Goal: Entertainment & Leisure: Consume media (video, audio)

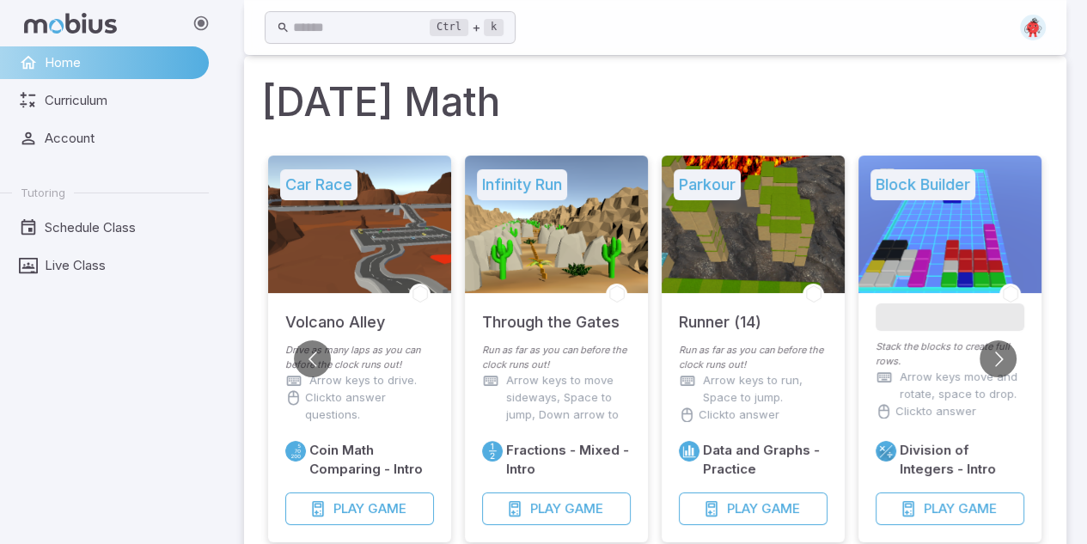
scroll to position [21, 0]
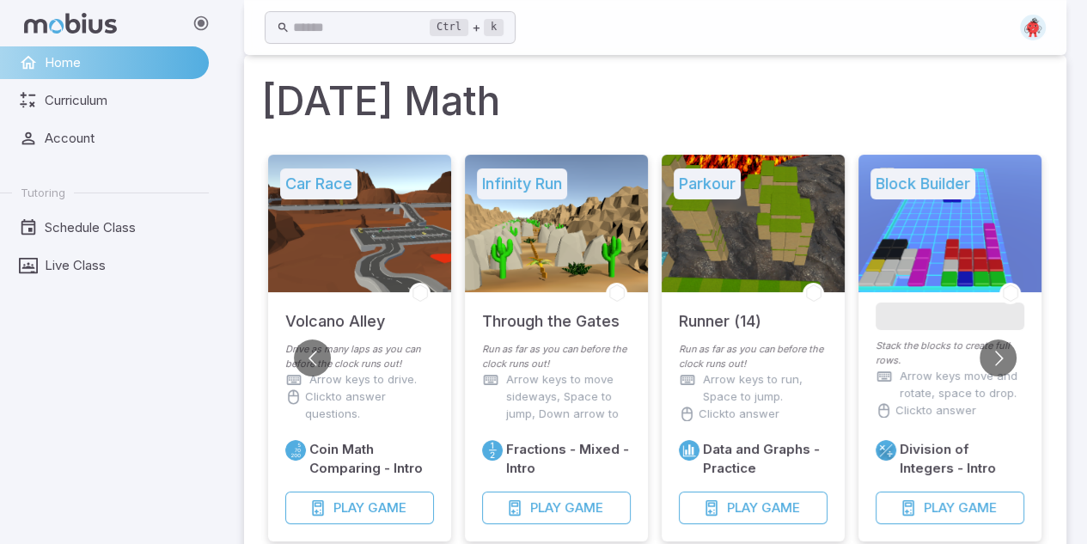
click at [1038, 30] on img at bounding box center [1033, 28] width 26 height 26
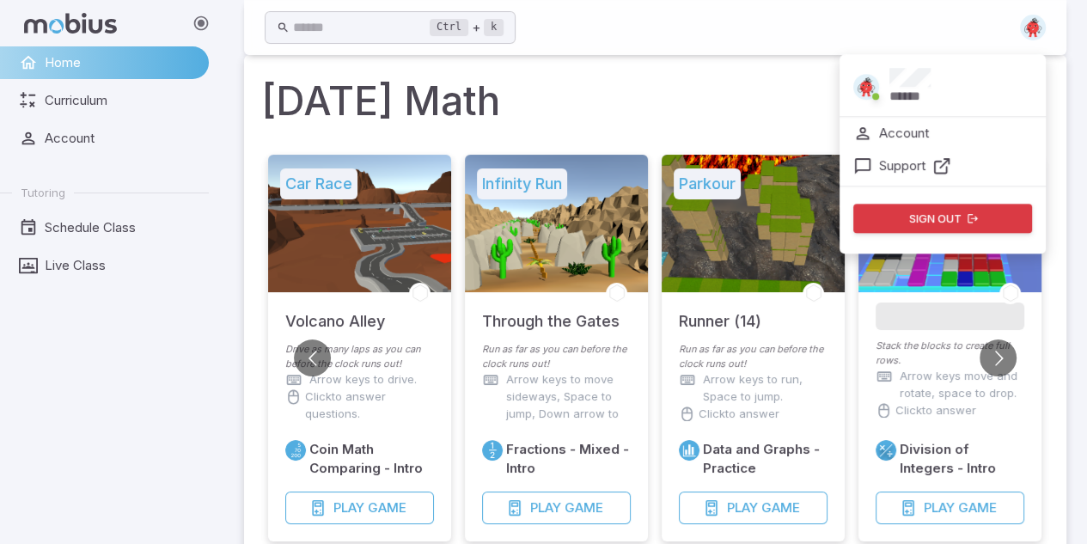
click at [765, 113] on h1 "[DATE] Math" at bounding box center [655, 101] width 788 height 58
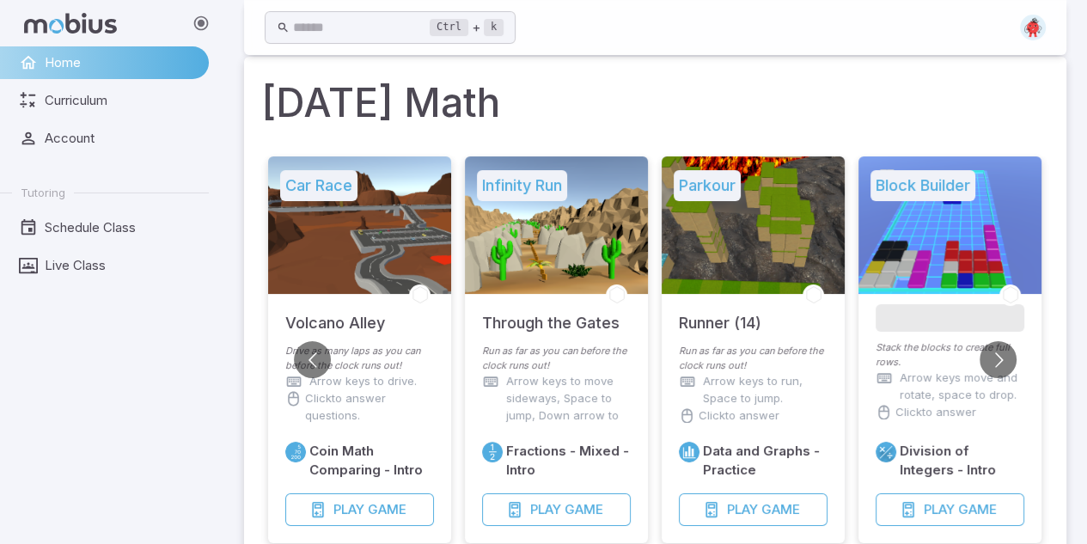
scroll to position [18, 0]
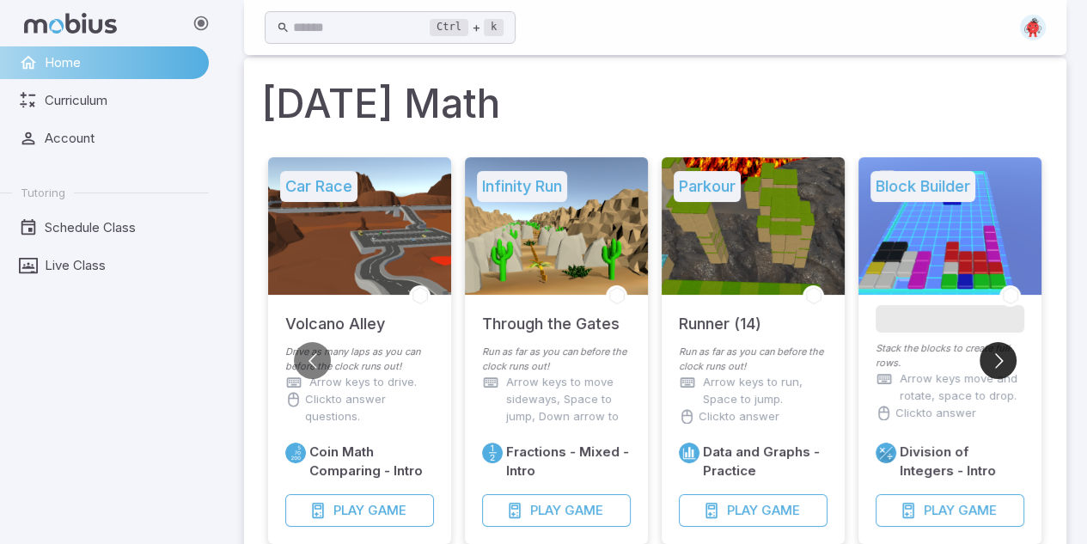
click at [995, 363] on button "Go to next slide" at bounding box center [997, 360] width 37 height 37
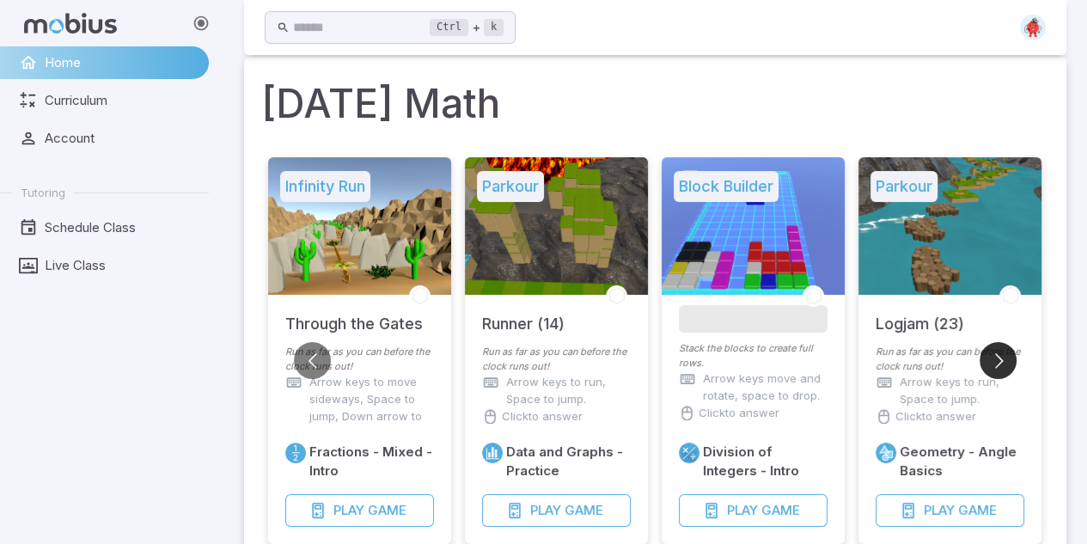
click at [995, 363] on button "Go to next slide" at bounding box center [997, 360] width 37 height 37
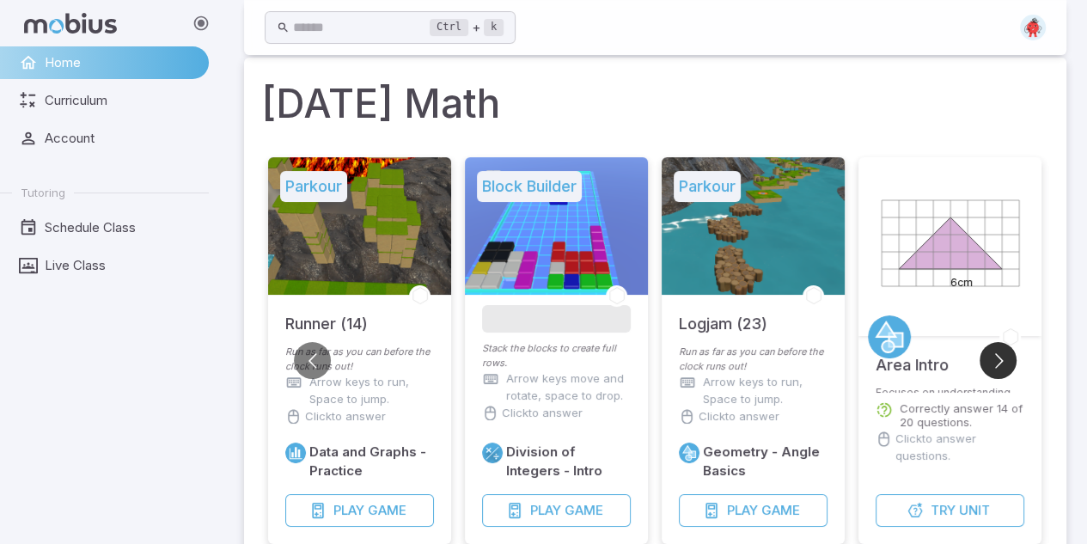
click at [995, 363] on button "Go to next slide" at bounding box center [997, 360] width 37 height 37
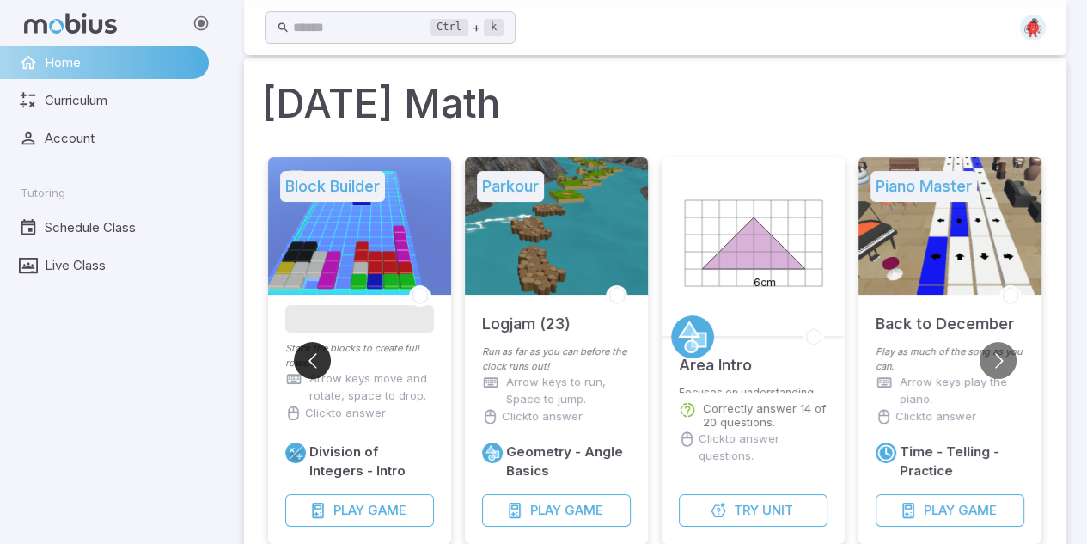
click at [309, 363] on button "Go to previous slide" at bounding box center [312, 360] width 37 height 37
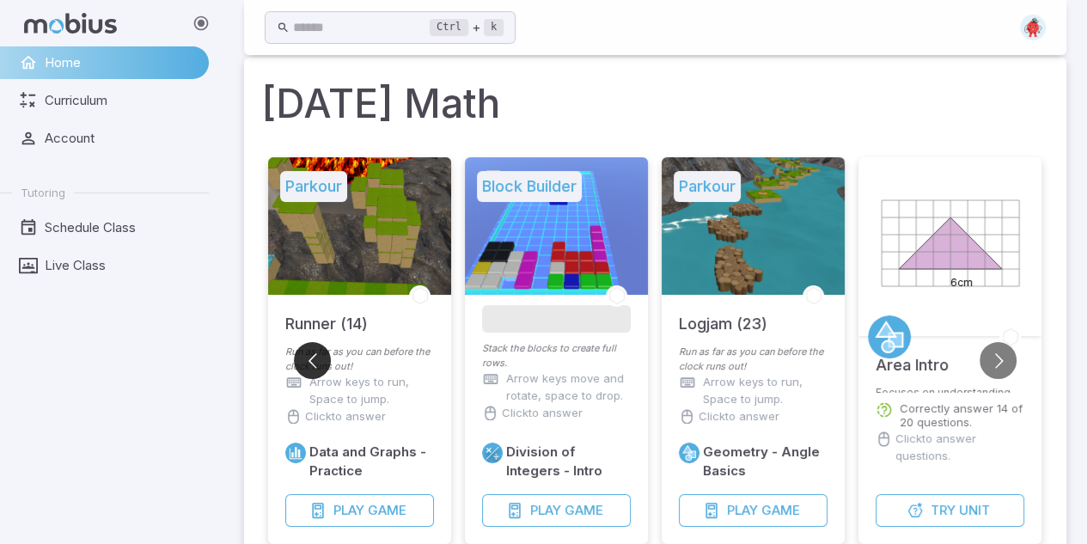
click at [309, 363] on button "Go to previous slide" at bounding box center [312, 360] width 37 height 37
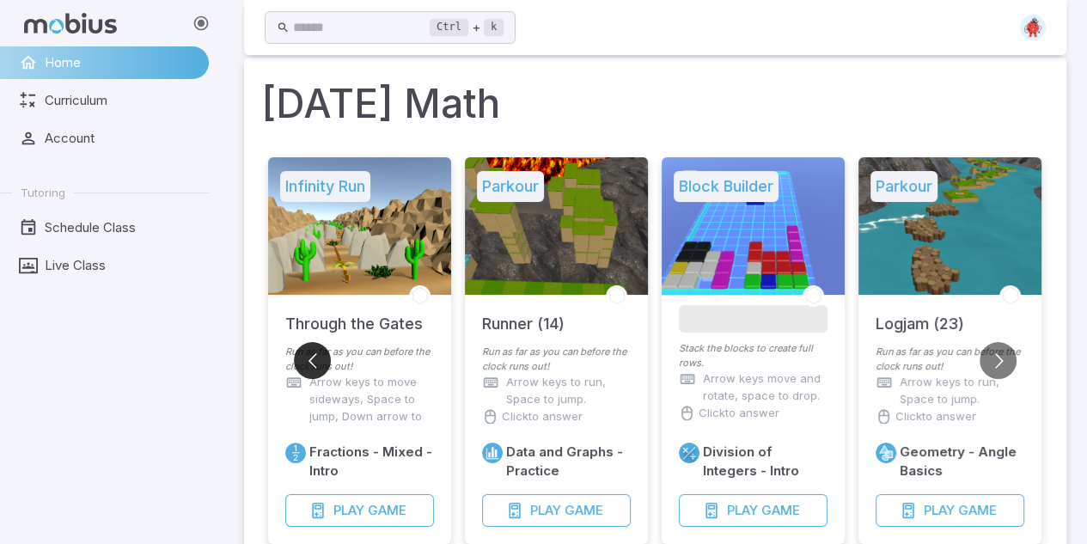
click at [309, 363] on button "Go to previous slide" at bounding box center [312, 360] width 37 height 37
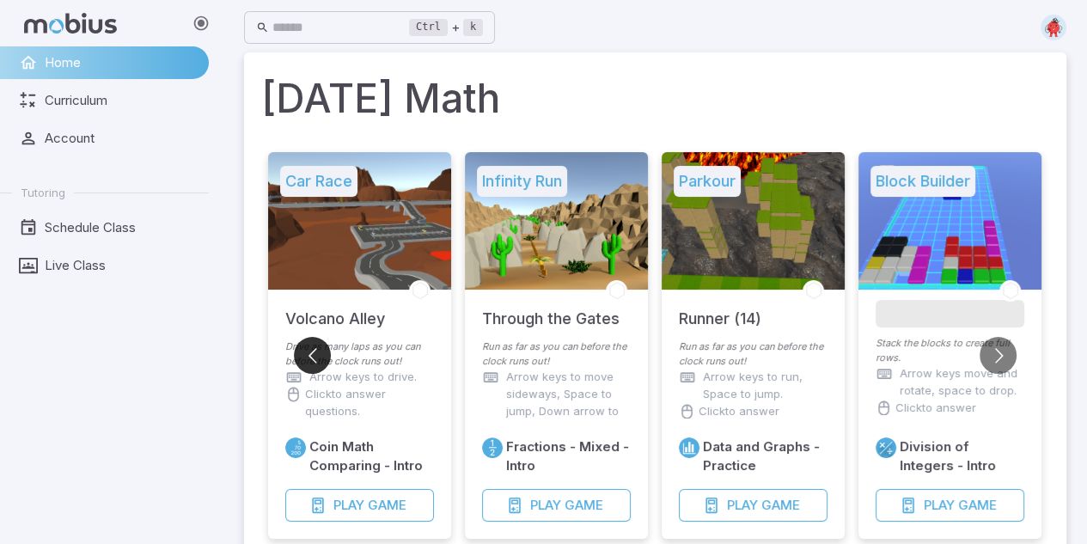
scroll to position [0, 0]
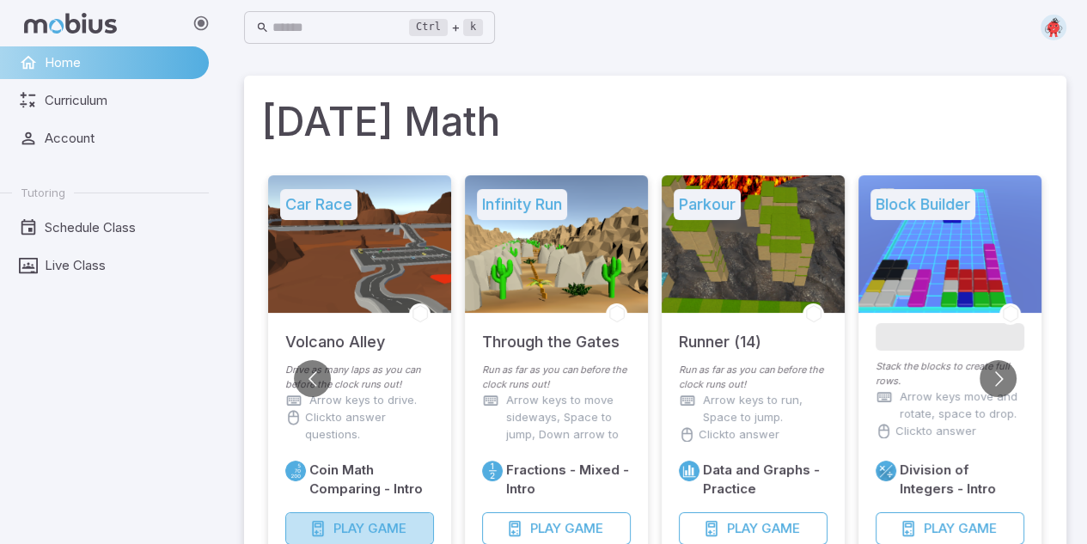
click at [388, 527] on span "Game" at bounding box center [387, 528] width 39 height 19
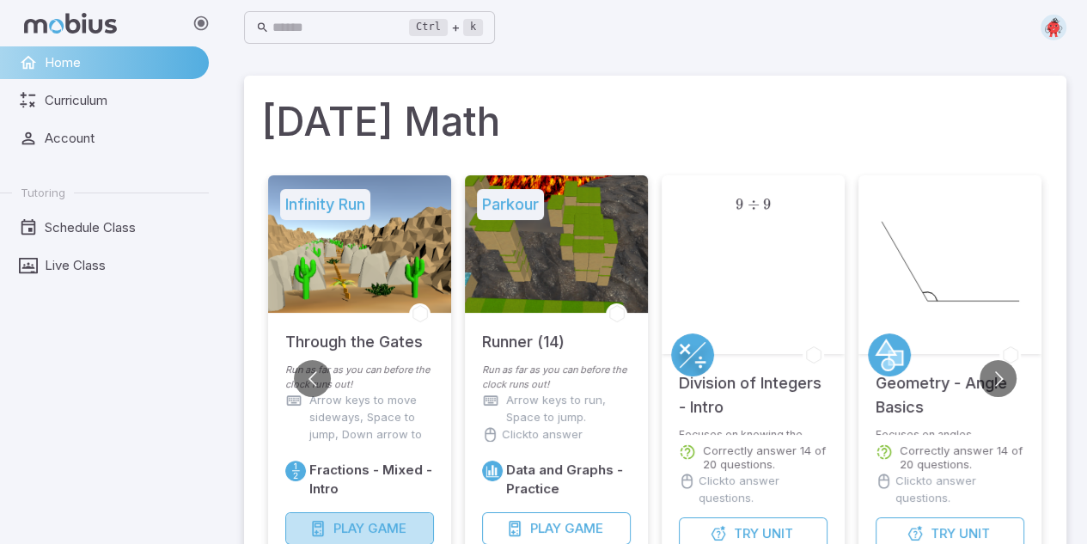
click at [396, 520] on span "Game" at bounding box center [387, 528] width 39 height 19
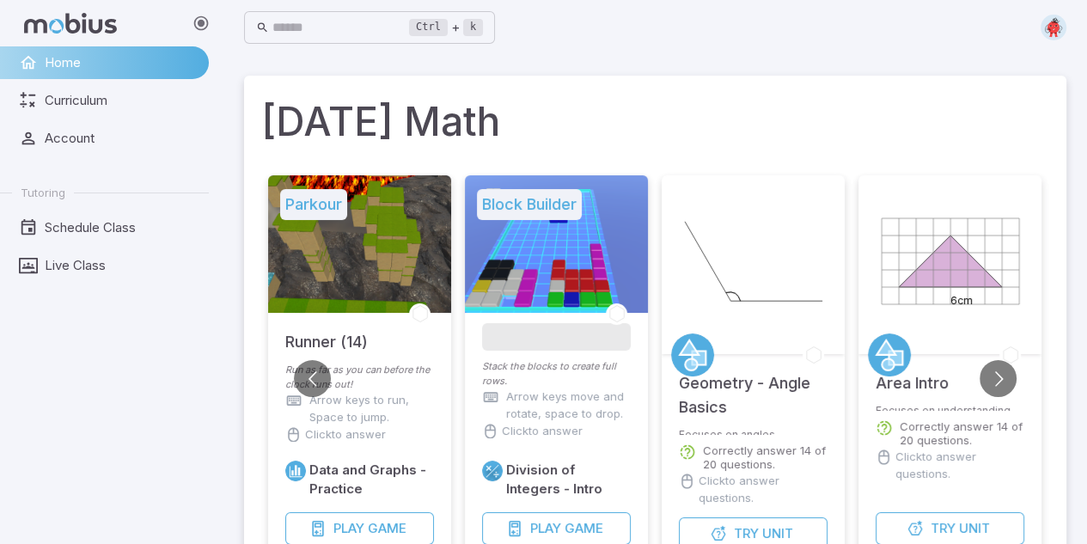
click at [390, 511] on div "Data and Graphs - Practice Play Game" at bounding box center [359, 502] width 149 height 84
click at [380, 523] on span "Game" at bounding box center [387, 528] width 39 height 19
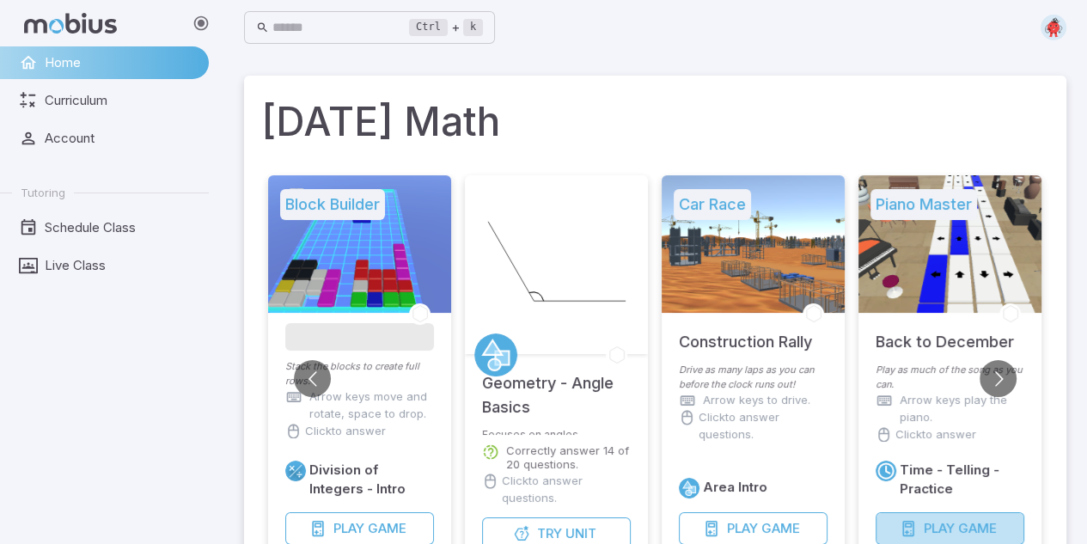
click at [948, 526] on span "Play" at bounding box center [939, 528] width 31 height 19
